Goal: Task Accomplishment & Management: Manage account settings

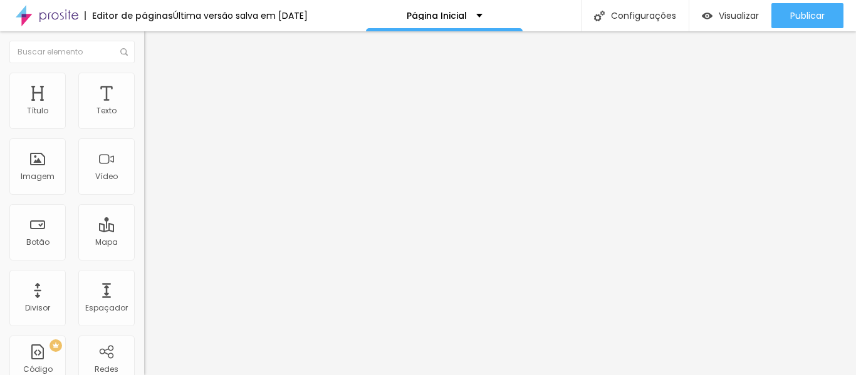
click at [144, 108] on span "Trocar imagem" at bounding box center [178, 102] width 68 height 11
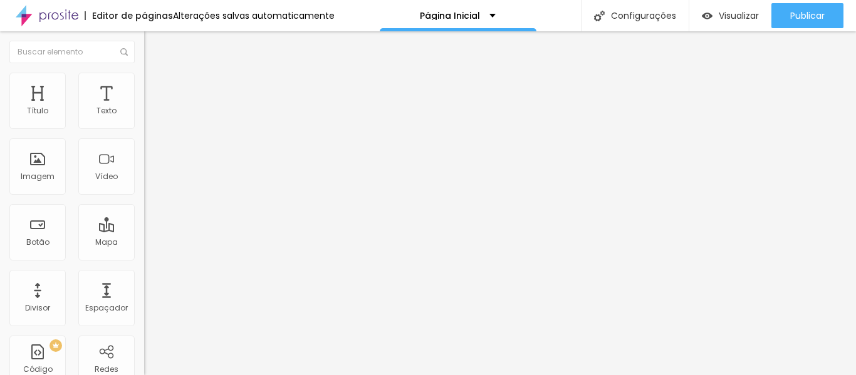
click at [144, 106] on div "Trocar imagem" at bounding box center [216, 102] width 144 height 9
click at [144, 196] on span "1:1 Quadrado" at bounding box center [168, 190] width 49 height 11
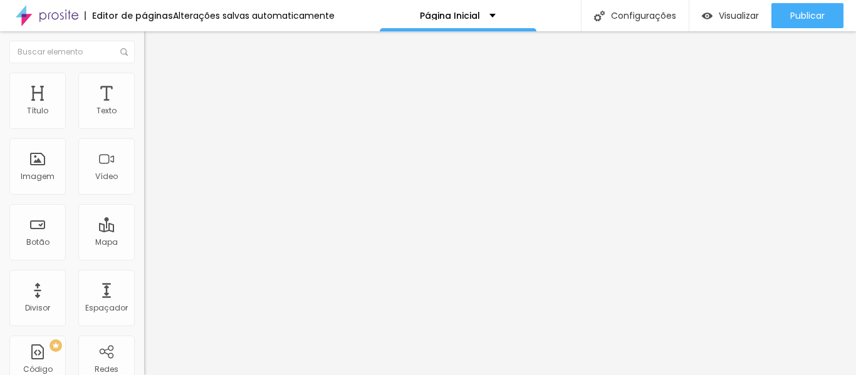
click at [144, 230] on span "Original" at bounding box center [159, 225] width 30 height 11
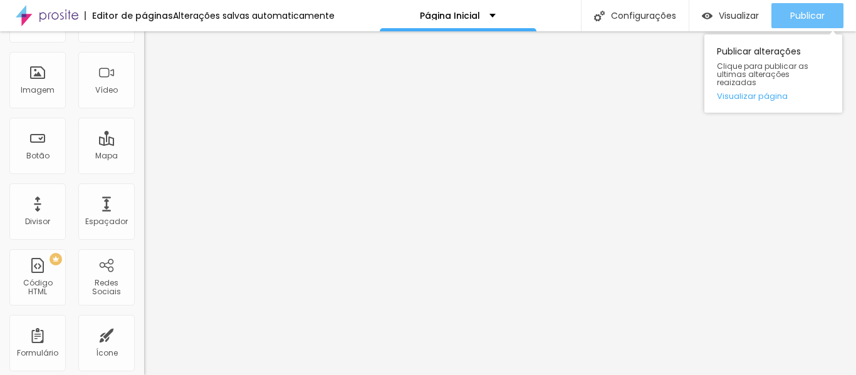
click at [796, 18] on span "Publicar" at bounding box center [807, 16] width 34 height 10
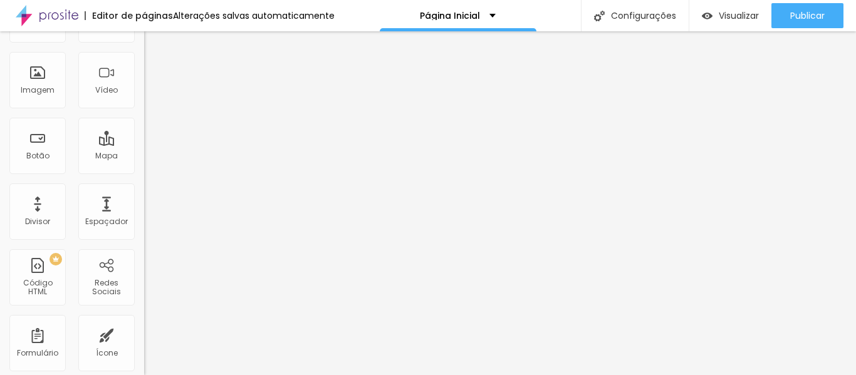
scroll to position [0, 0]
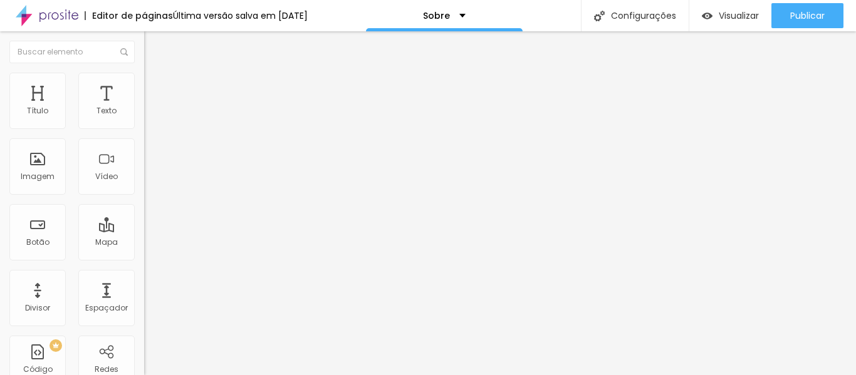
click at [144, 108] on span "Trocar imagem" at bounding box center [178, 102] width 68 height 11
click at [144, 82] on li "Avançado" at bounding box center [216, 79] width 144 height 13
click at [144, 85] on img at bounding box center [149, 90] width 11 height 11
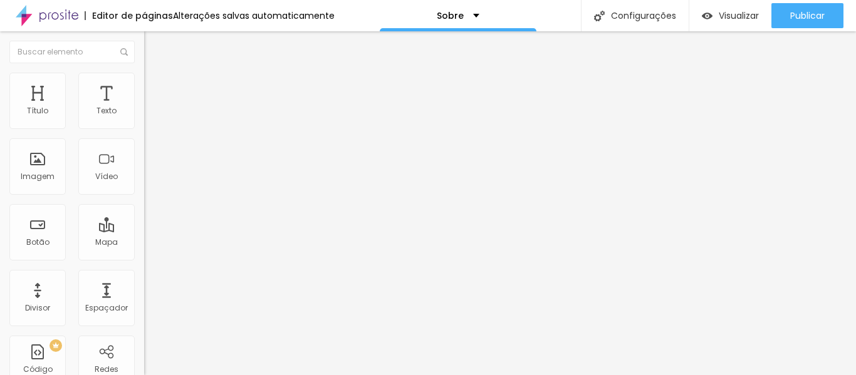
click at [144, 76] on img at bounding box center [149, 78] width 11 height 11
click at [144, 71] on img at bounding box center [149, 65] width 11 height 11
click at [144, 253] on div "Instagram" at bounding box center [216, 257] width 144 height 8
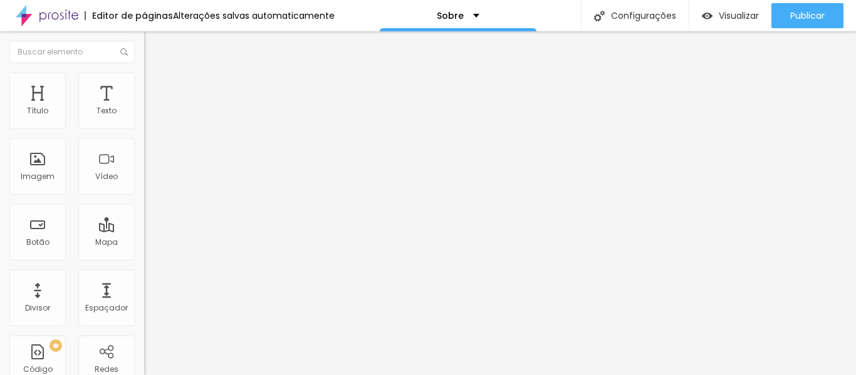
scroll to position [0, 0]
click at [144, 349] on div "Editar Redes Sociais Conteúdo Estilo Avançado Instagram Rede social Instagram E…" at bounding box center [216, 203] width 144 height 344
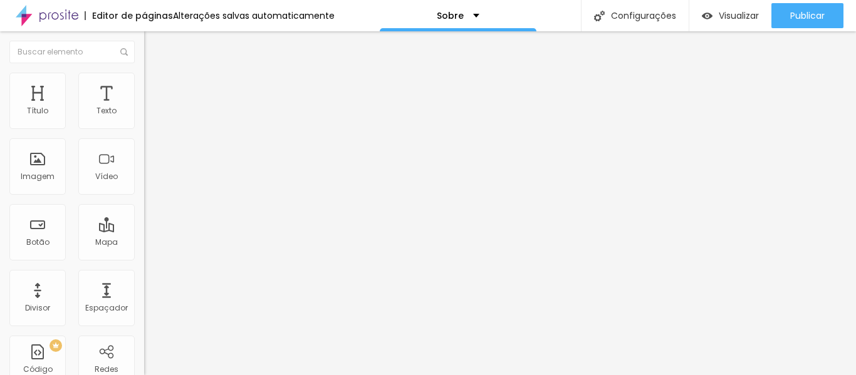
scroll to position [0, 0]
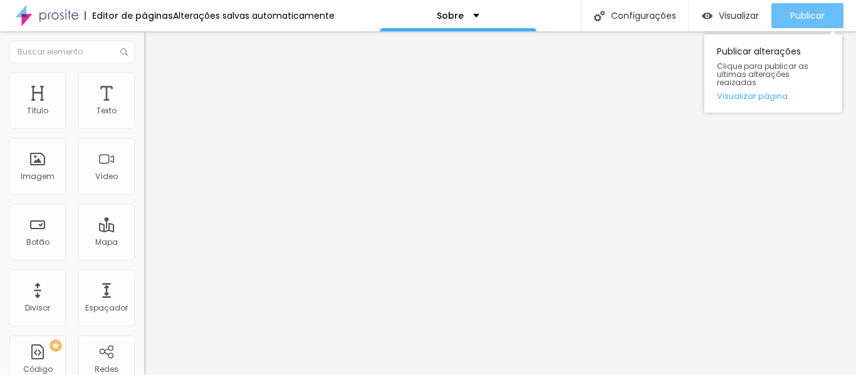
click at [816, 20] on span "Publicar" at bounding box center [807, 16] width 34 height 10
